Goal: Transaction & Acquisition: Purchase product/service

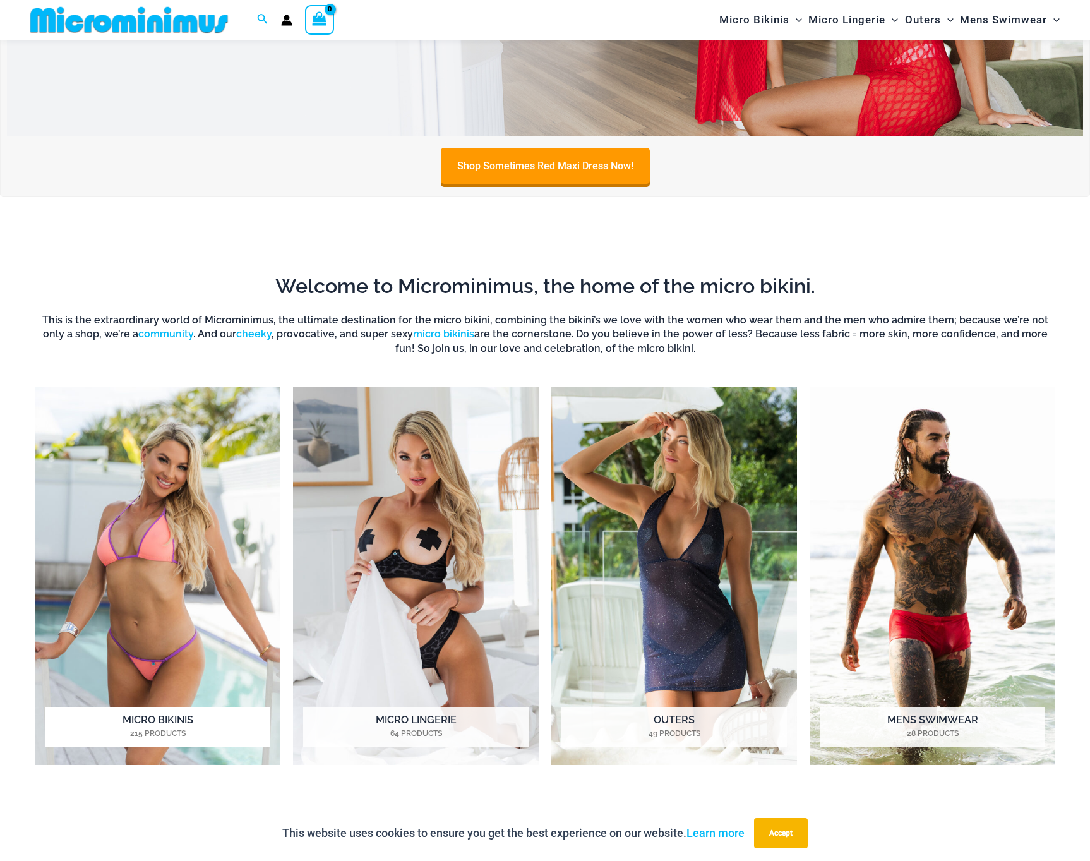
scroll to position [320, 0]
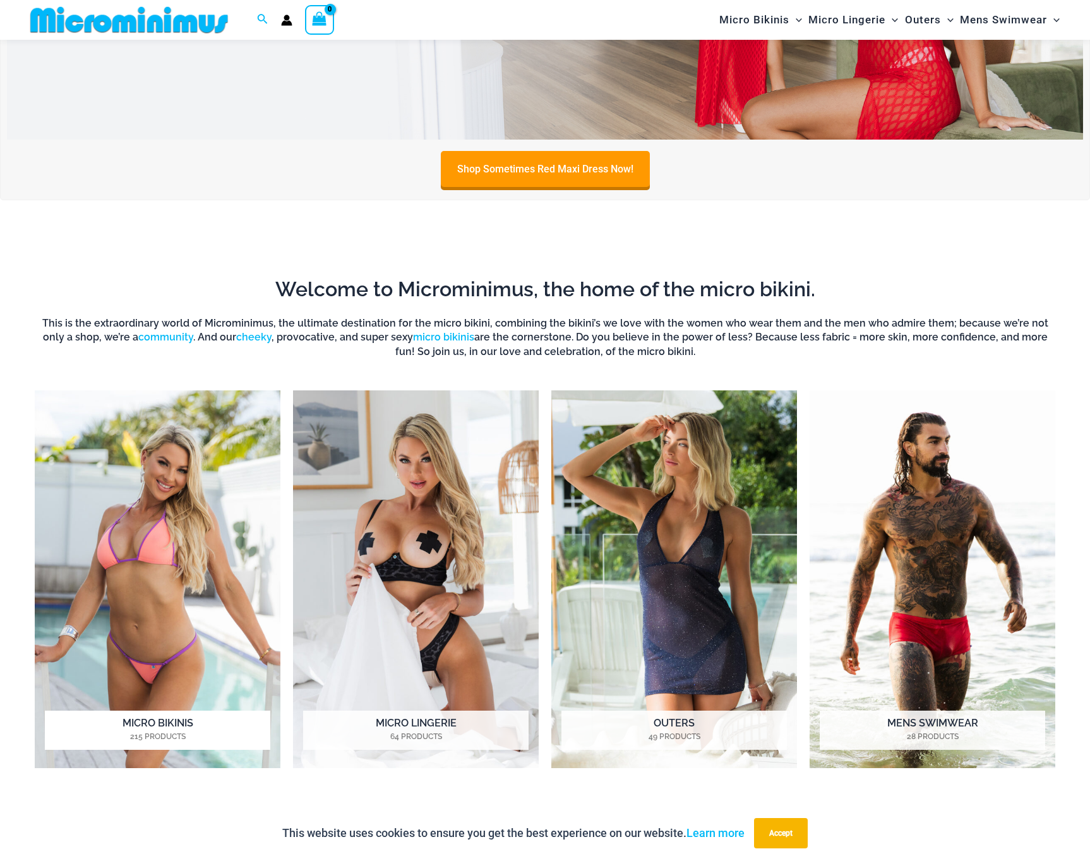
click at [165, 567] on img "Visit product category Micro Bikinis" at bounding box center [158, 579] width 246 height 378
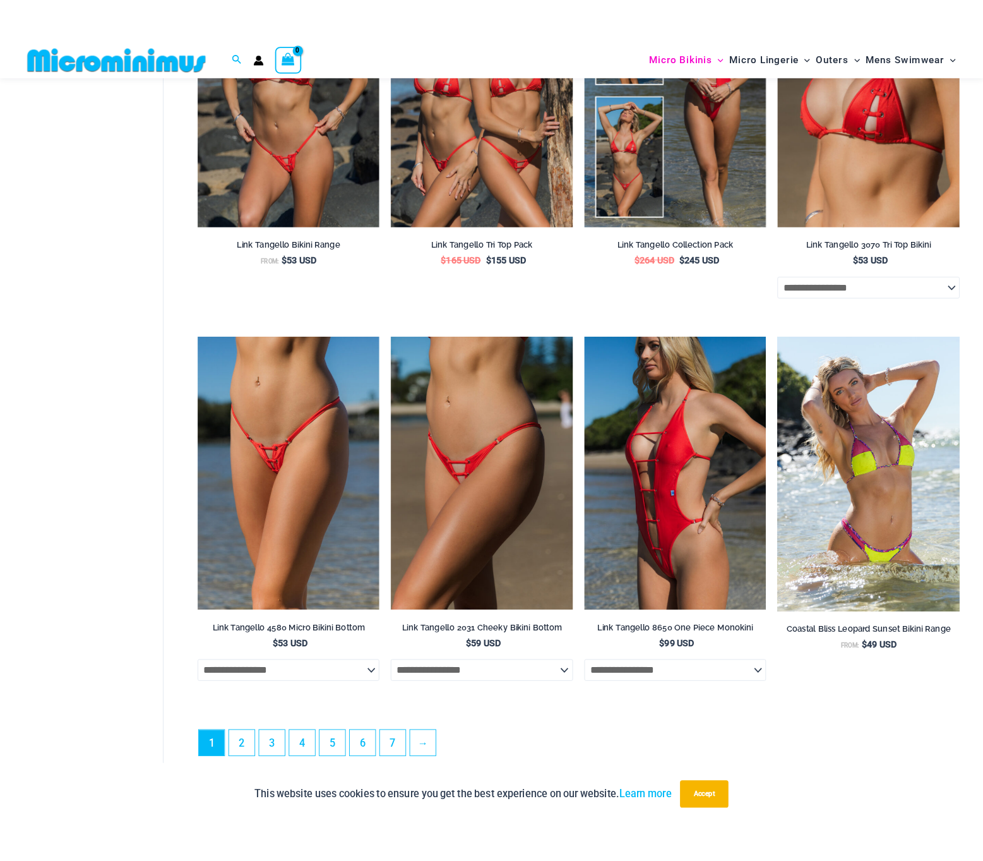
scroll to position [2877, 0]
